Goal: Navigation & Orientation: Find specific page/section

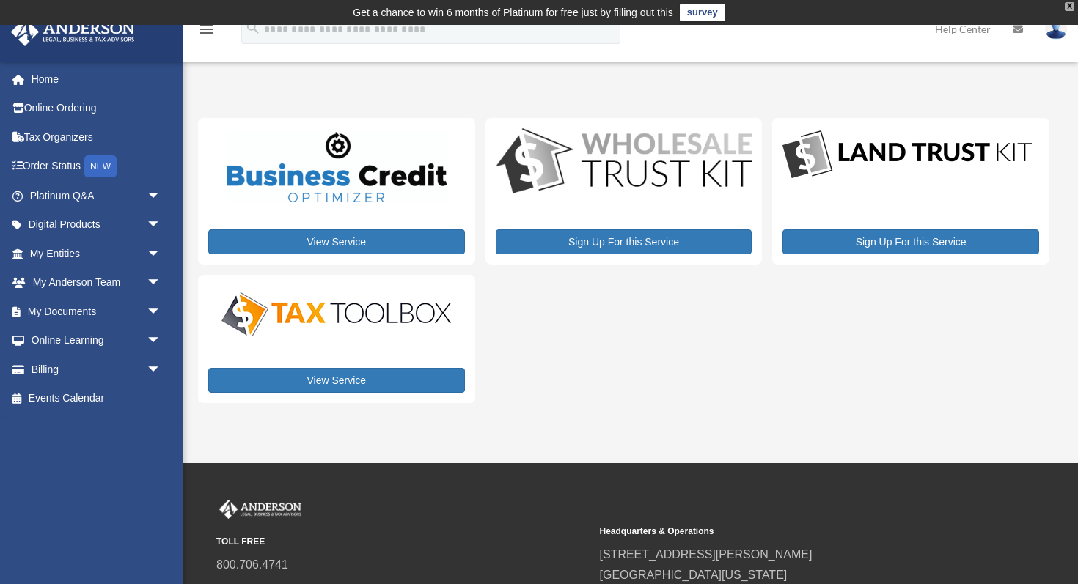
click at [1072, 7] on div "X" at bounding box center [1069, 6] width 10 height 9
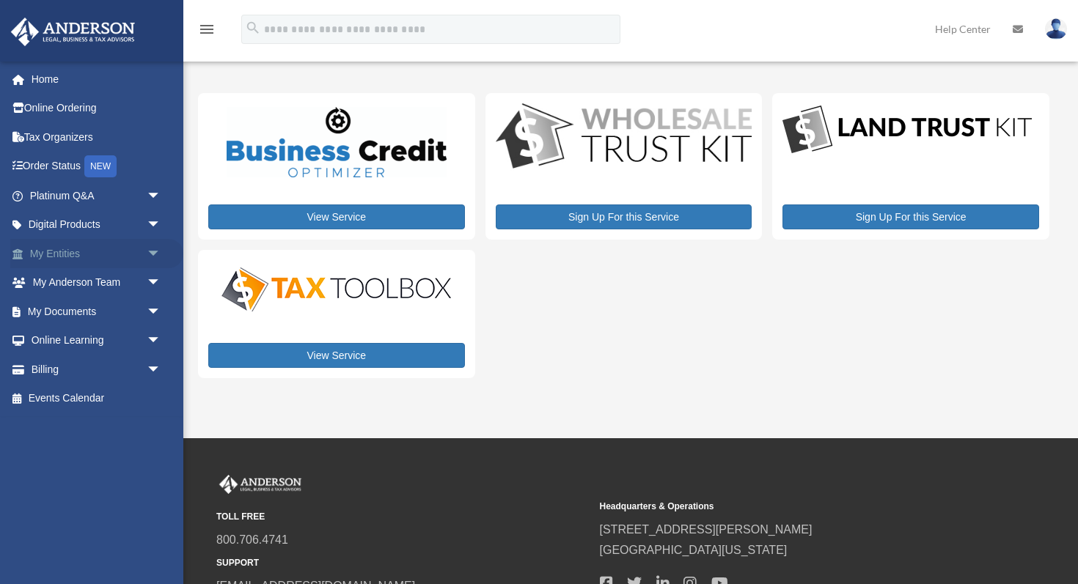
click at [125, 257] on link "My Entities arrow_drop_down" at bounding box center [96, 253] width 173 height 29
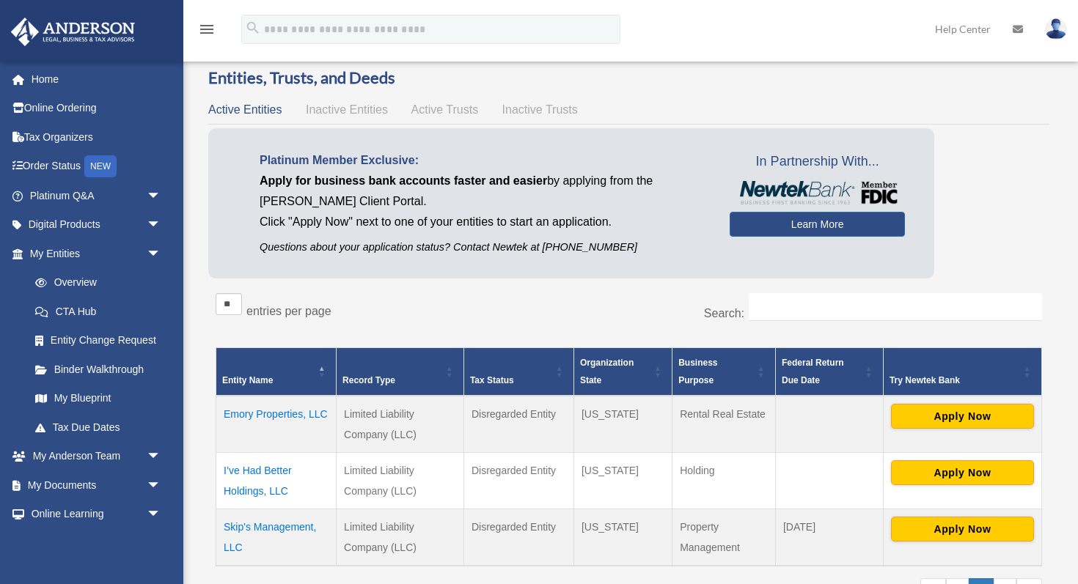
scroll to position [92, 0]
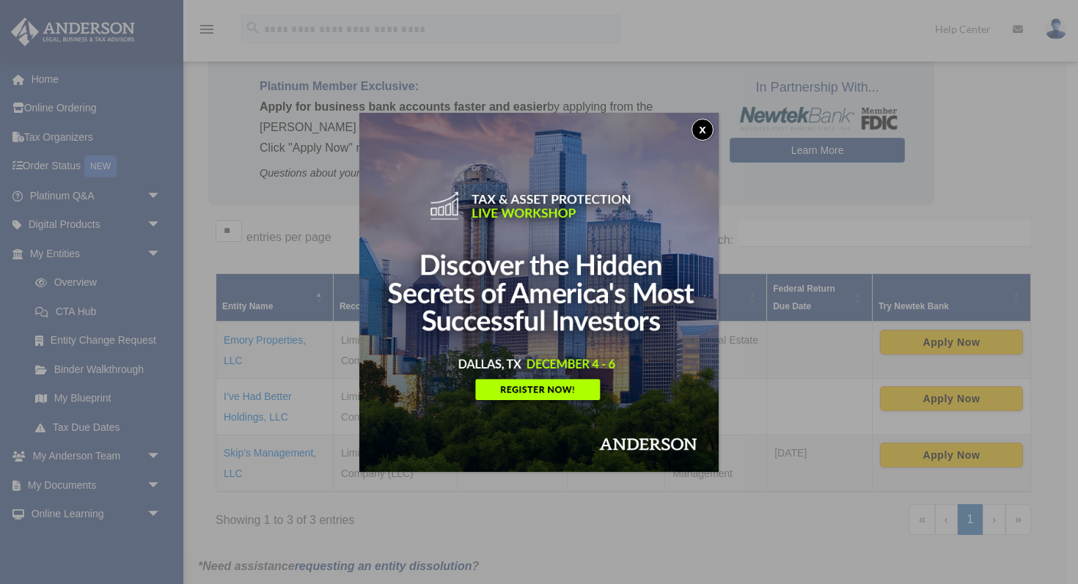
click at [700, 131] on button "x" at bounding box center [702, 130] width 22 height 22
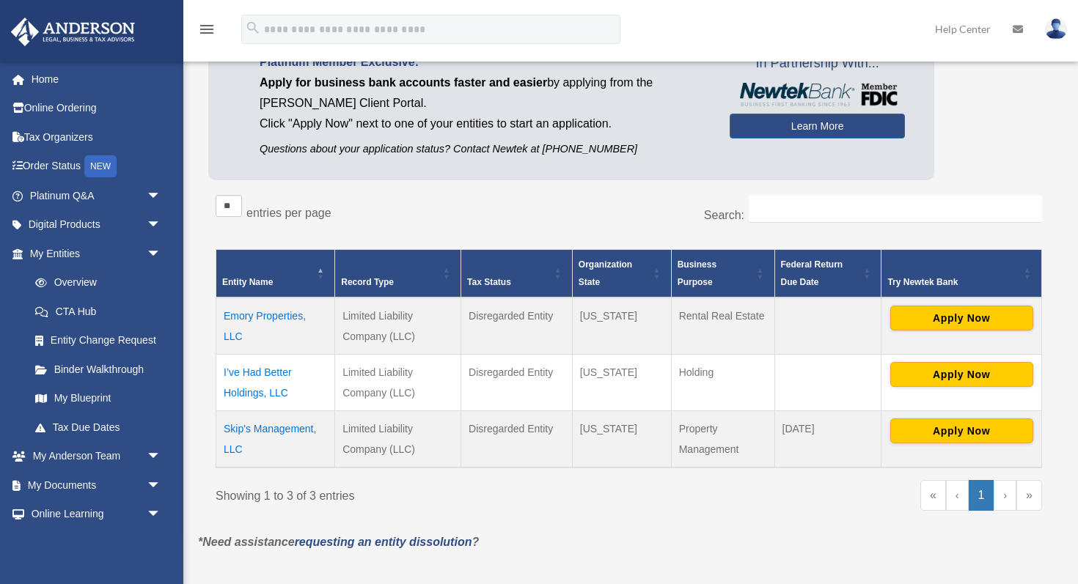
scroll to position [122, 0]
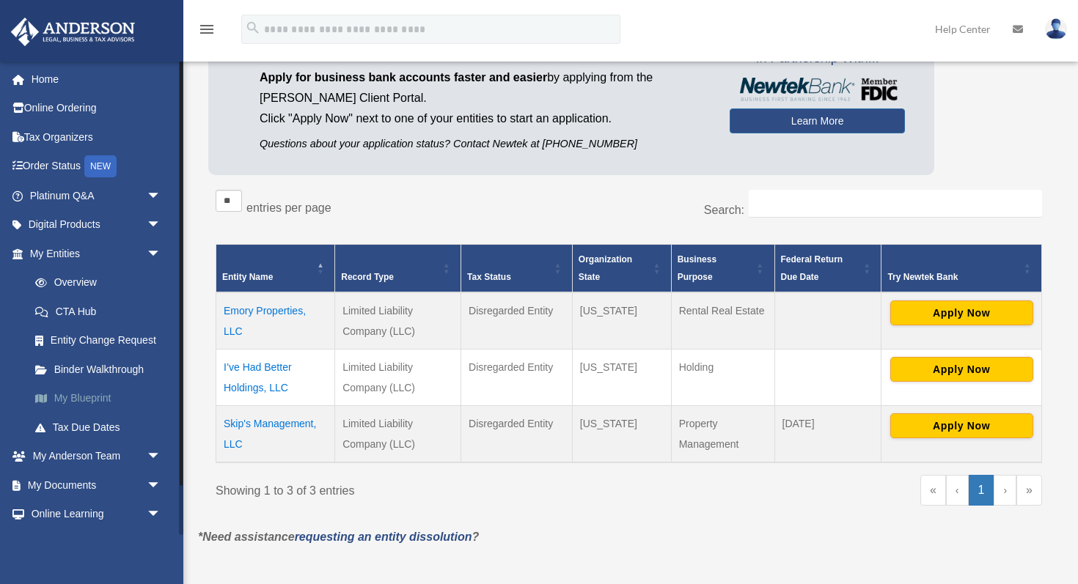
click at [81, 400] on link "My Blueprint" at bounding box center [102, 398] width 163 height 29
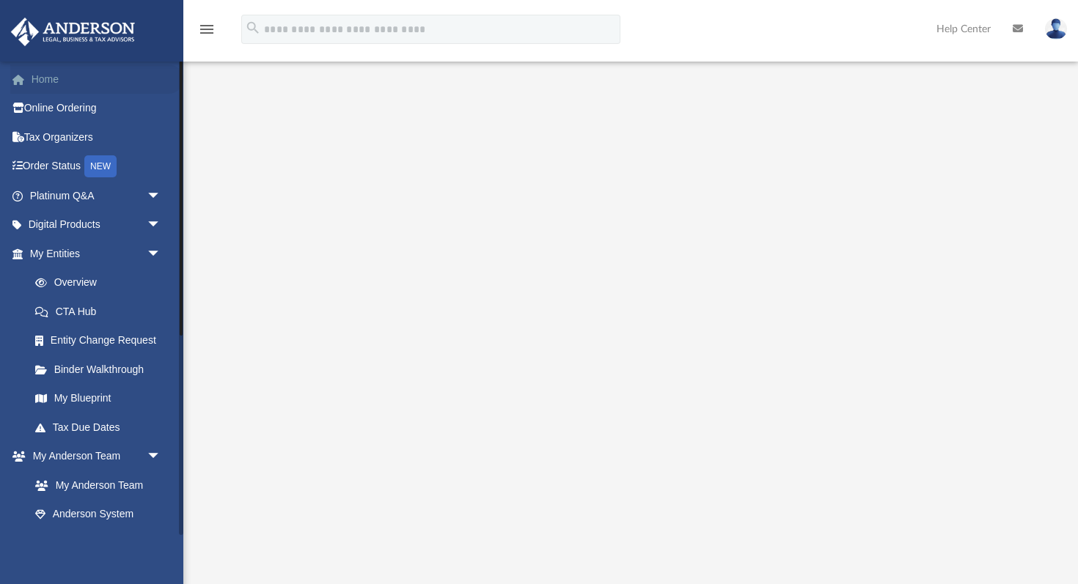
click at [54, 78] on link "Home" at bounding box center [96, 79] width 173 height 29
